Goal: Transaction & Acquisition: Book appointment/travel/reservation

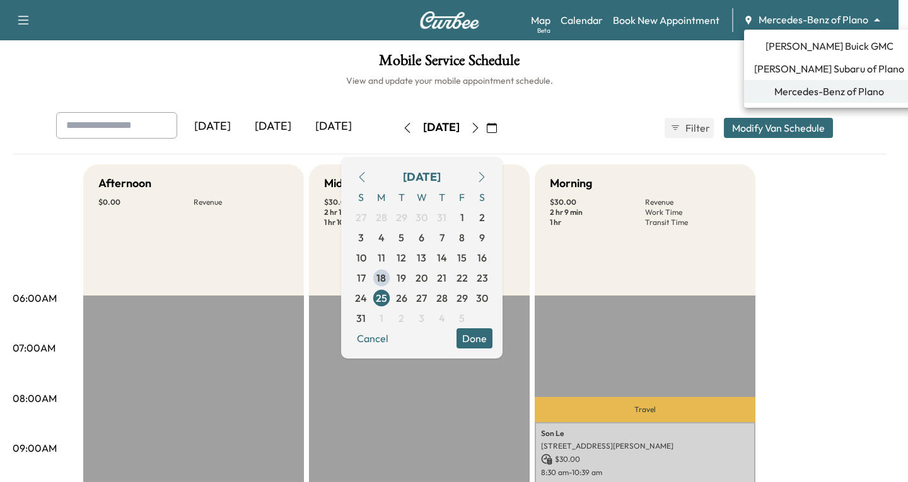
click at [877, 18] on body "Support Log Out Map Beta Calendar Book New Appointment Mercedes-Benz of Plano *…" at bounding box center [454, 241] width 908 height 482
click at [814, 67] on span "[PERSON_NAME] Subaru of Plano" at bounding box center [829, 68] width 150 height 15
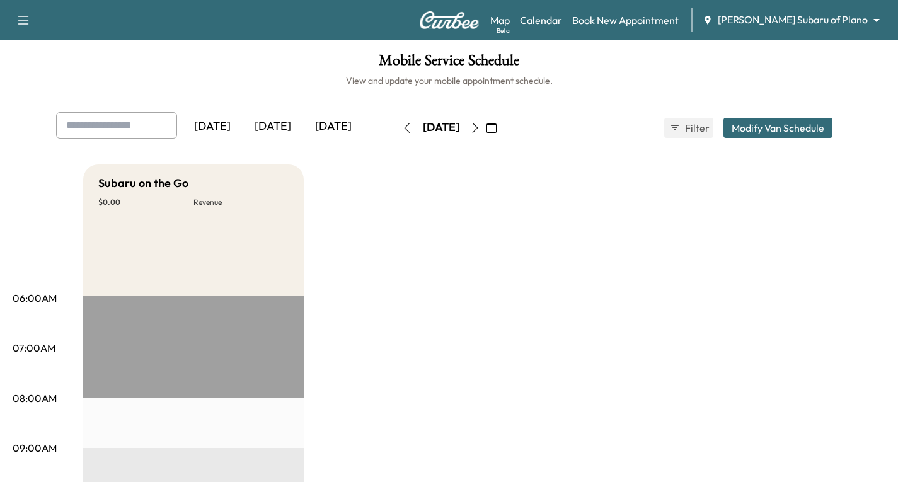
click at [679, 18] on link "Book New Appointment" at bounding box center [625, 20] width 107 height 15
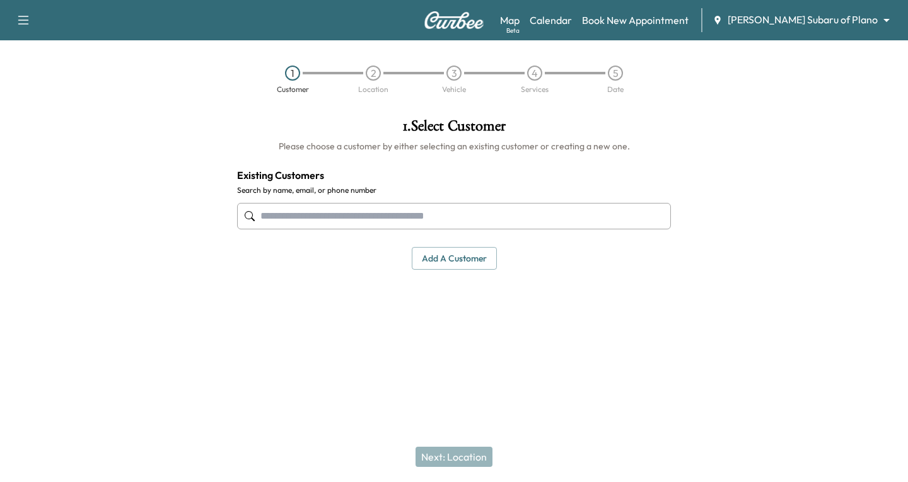
click at [284, 217] on input "text" at bounding box center [454, 216] width 434 height 26
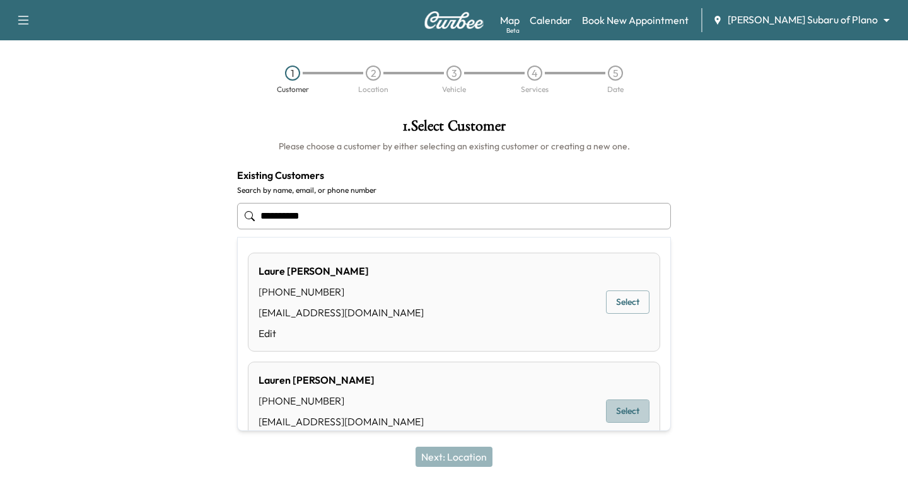
click at [624, 412] on button "Select" at bounding box center [627, 411] width 43 height 23
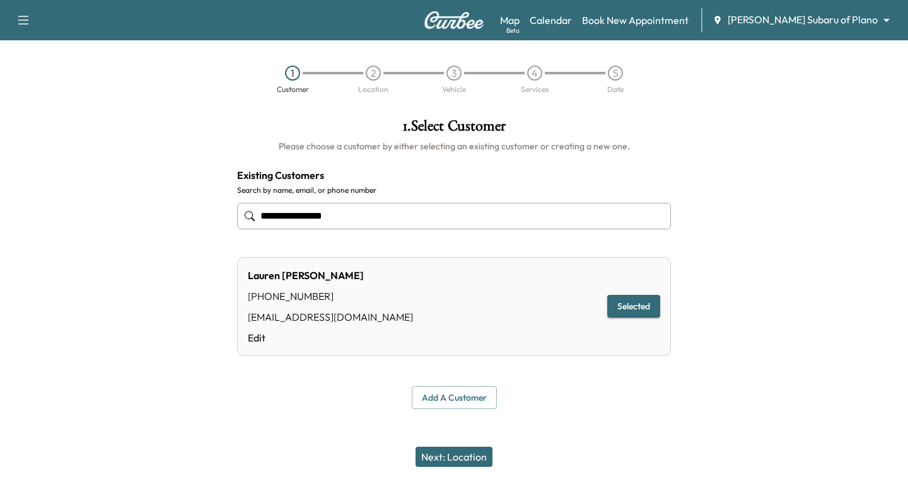
type input "**********"
click at [464, 454] on button "Next: Location" at bounding box center [453, 457] width 77 height 20
